Goal: Find contact information: Find contact information

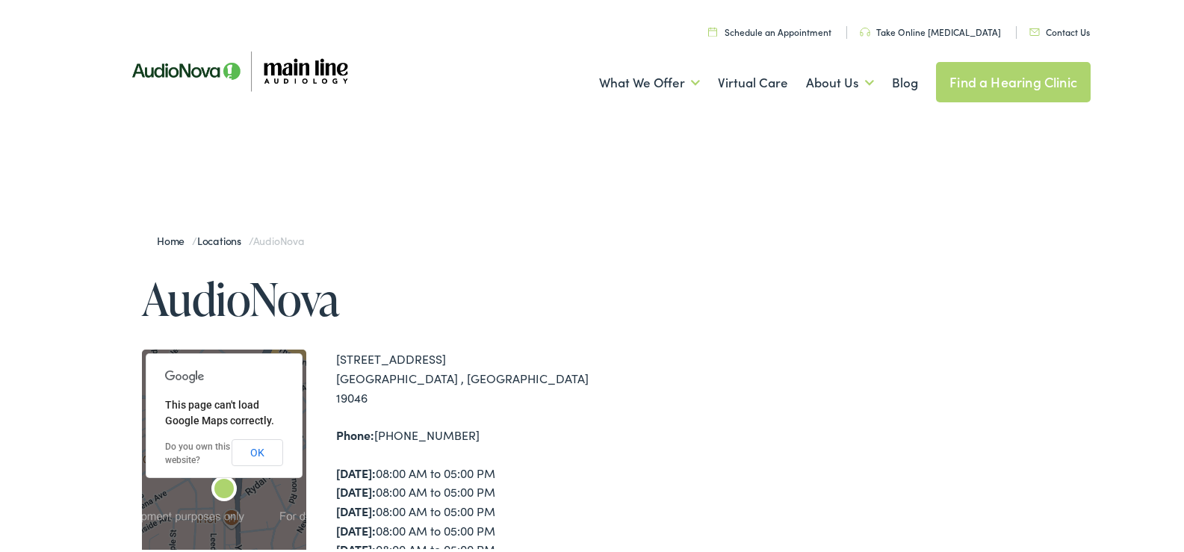
click at [1076, 20] on ul "Schedule an Appointment Take Online [MEDICAL_DATA] Contact Us Find a Hearing Cl…" at bounding box center [603, 28] width 997 height 20
click at [1066, 26] on link "Contact Us" at bounding box center [1060, 29] width 61 height 13
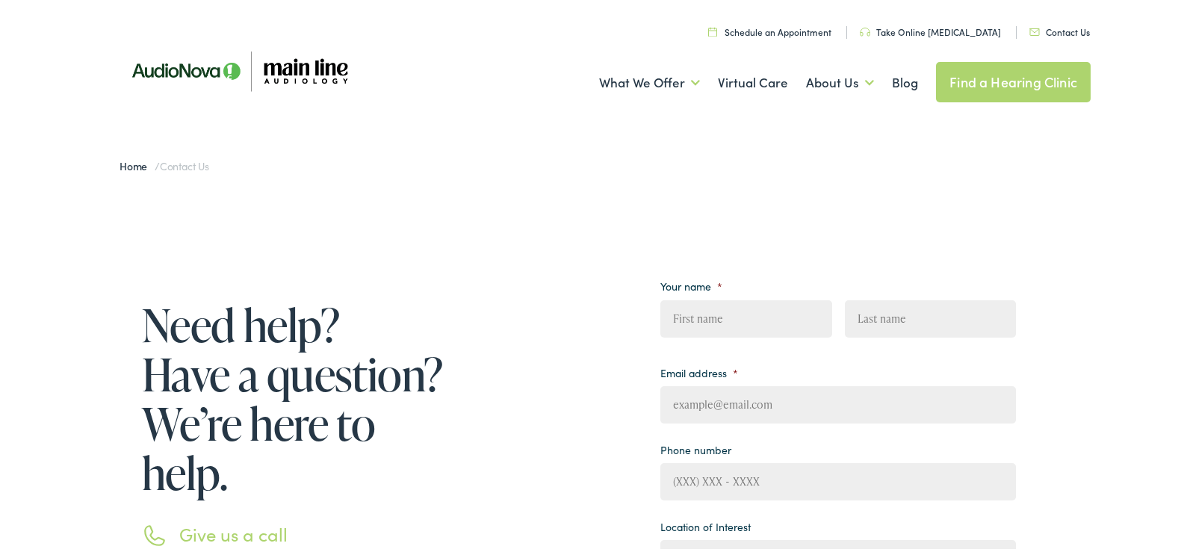
scroll to position [224, 0]
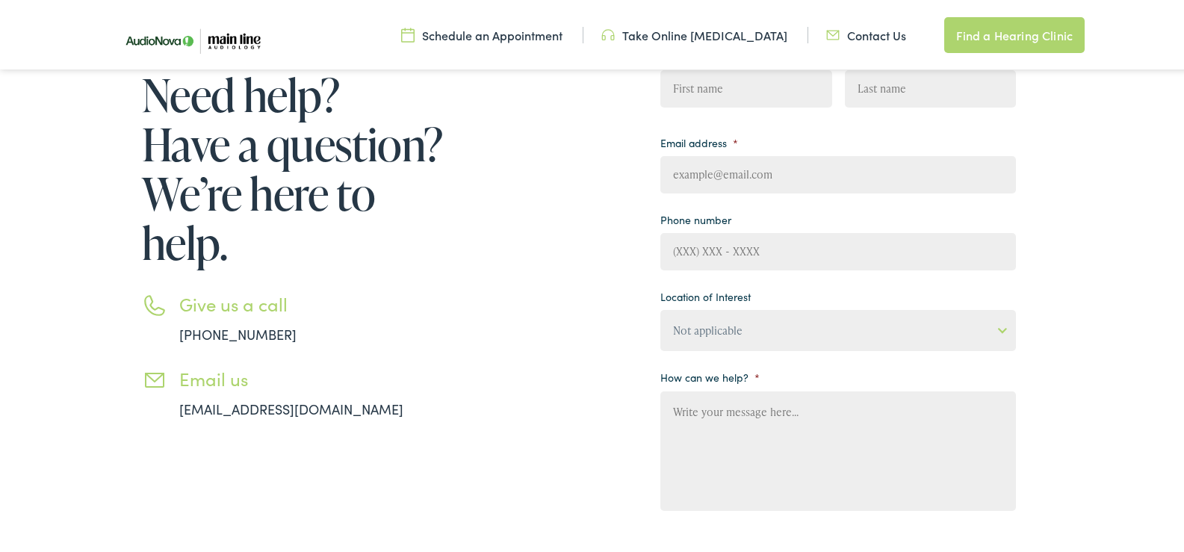
click at [221, 37] on img at bounding box center [191, 38] width 172 height 57
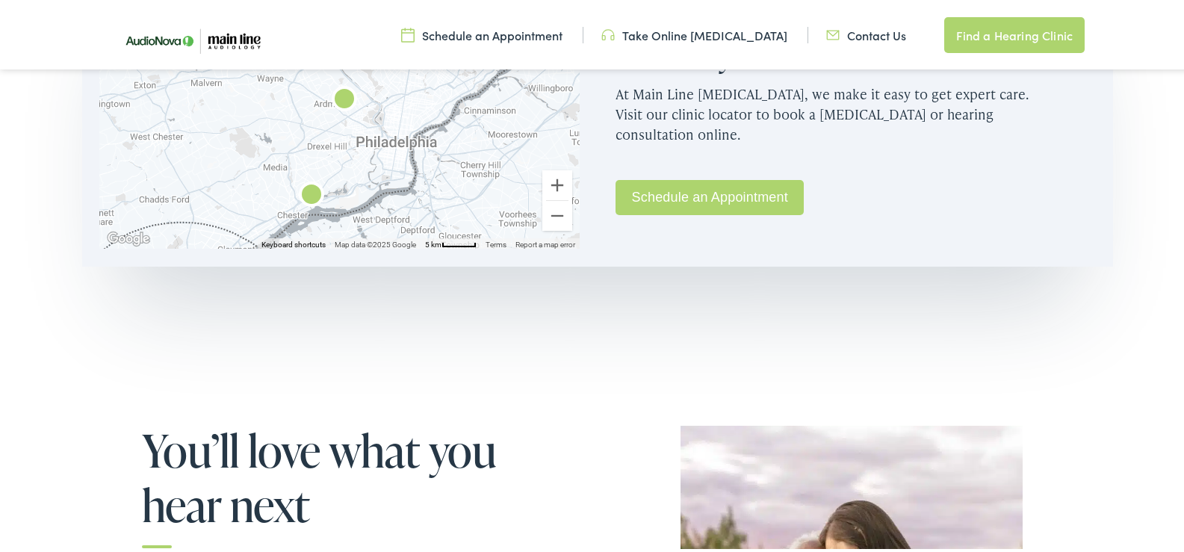
scroll to position [897, 0]
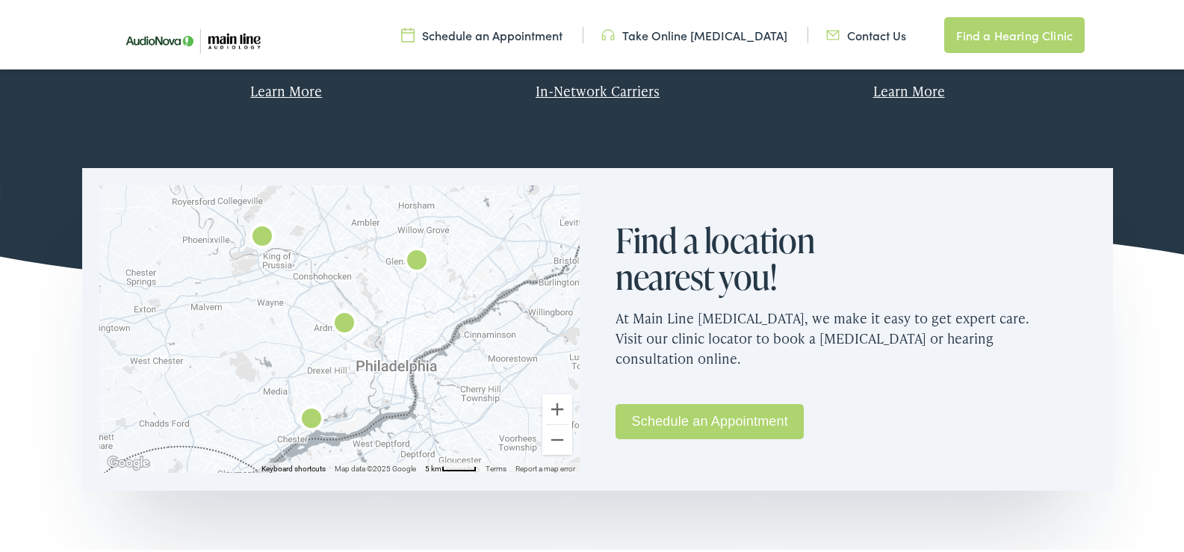
click at [415, 262] on img "AudioNova" at bounding box center [417, 260] width 36 height 36
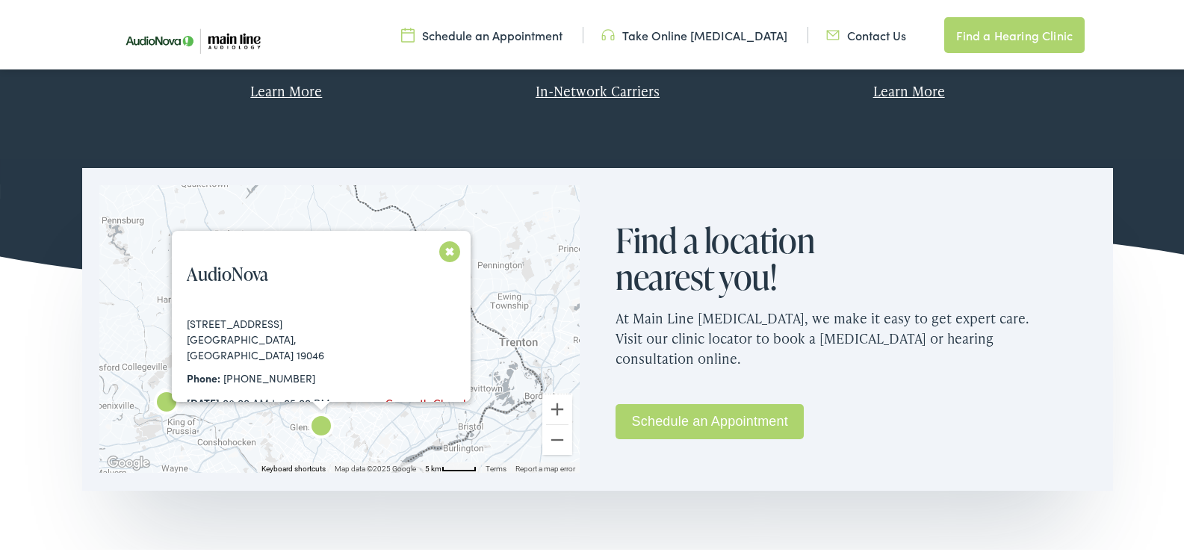
scroll to position [83, 0]
